Goal: Navigation & Orientation: Find specific page/section

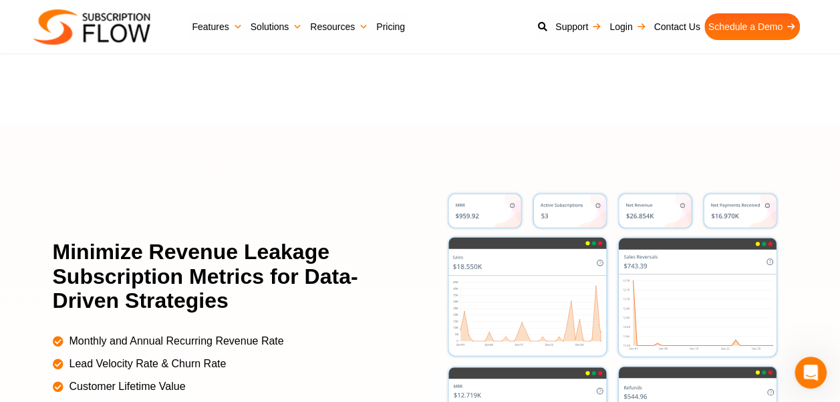
scroll to position [2807, 0]
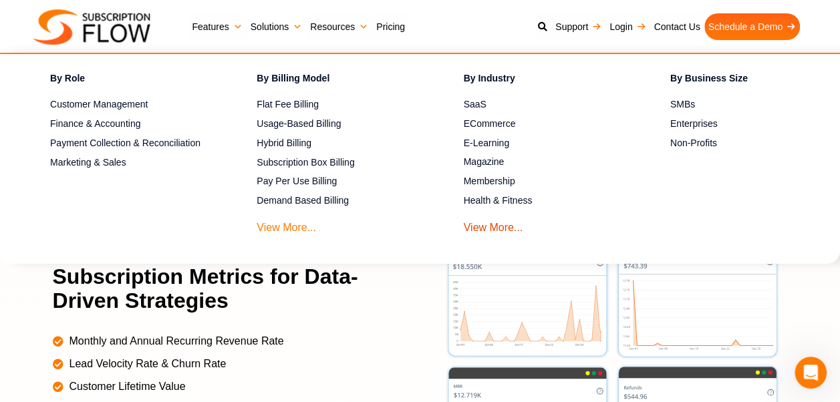
click at [282, 225] on link "View More..." at bounding box center [286, 224] width 59 height 25
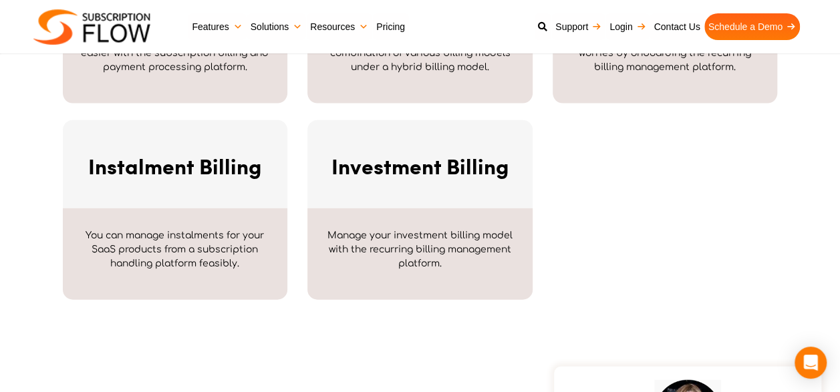
scroll to position [2024, 0]
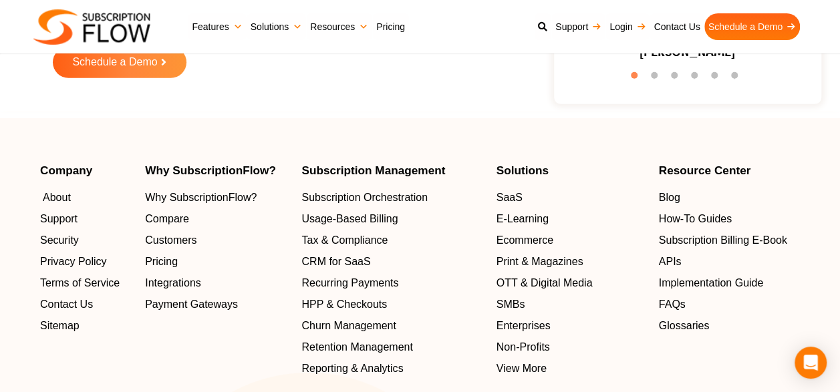
click at [56, 196] on span "About" at bounding box center [57, 198] width 28 height 16
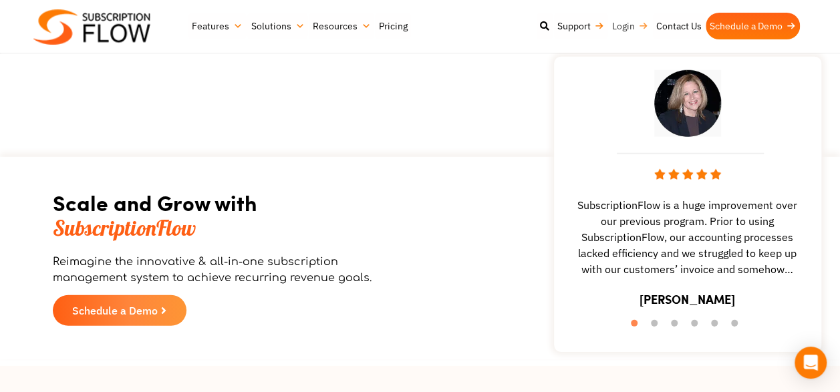
scroll to position [1871, 0]
click at [654, 324] on button "2" at bounding box center [657, 326] width 13 height 13
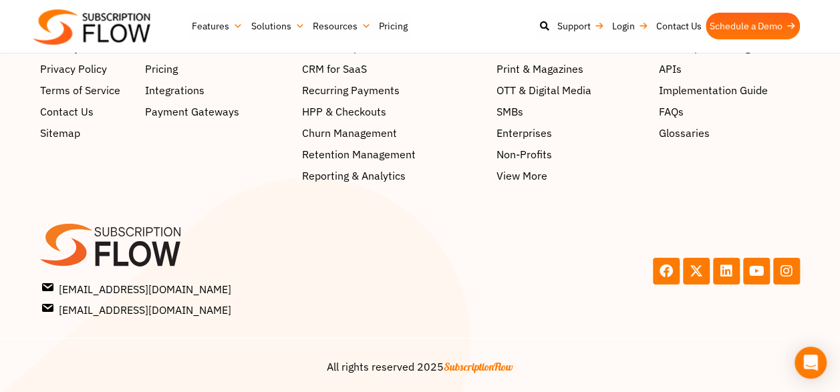
scroll to position [2313, 0]
